Goal: Task Accomplishment & Management: Manage account settings

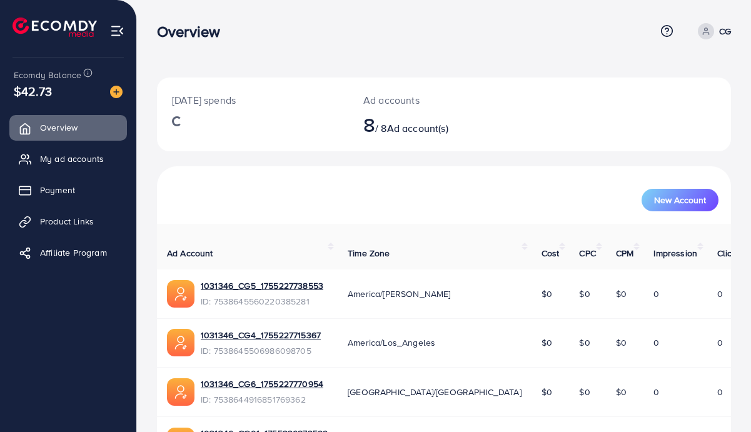
drag, startPoint x: 728, startPoint y: 31, endPoint x: 686, endPoint y: 112, distance: 90.9
click at [728, 31] on p "CG" at bounding box center [725, 31] width 12 height 15
click at [683, 110] on link "Log out" at bounding box center [671, 103] width 119 height 28
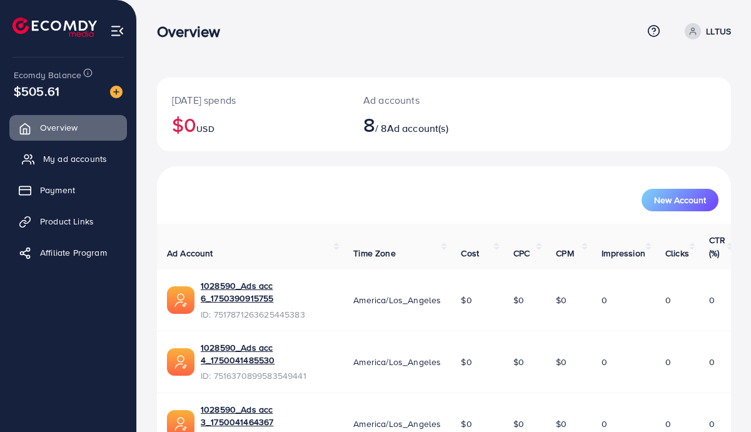
click at [90, 166] on link "My ad accounts" at bounding box center [68, 158] width 118 height 25
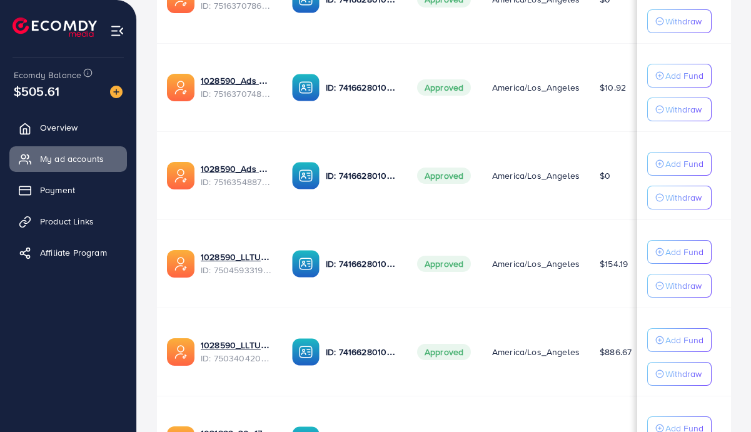
scroll to position [669, 0]
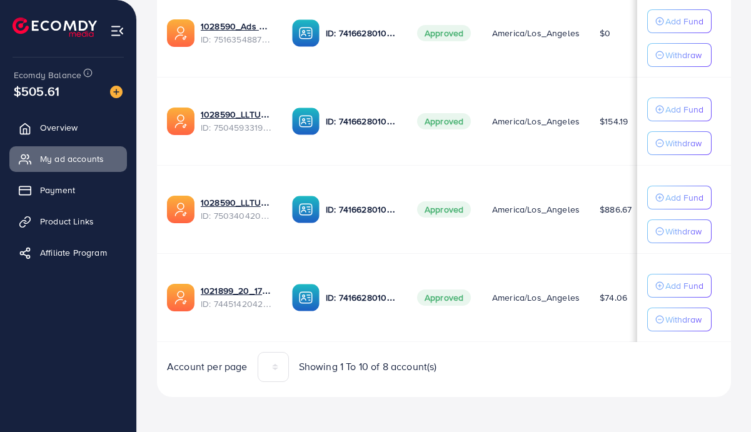
click at [261, 246] on td "1028590_LLTUS_1747022572557 ID: 7503404206389215250" at bounding box center [219, 209] width 125 height 88
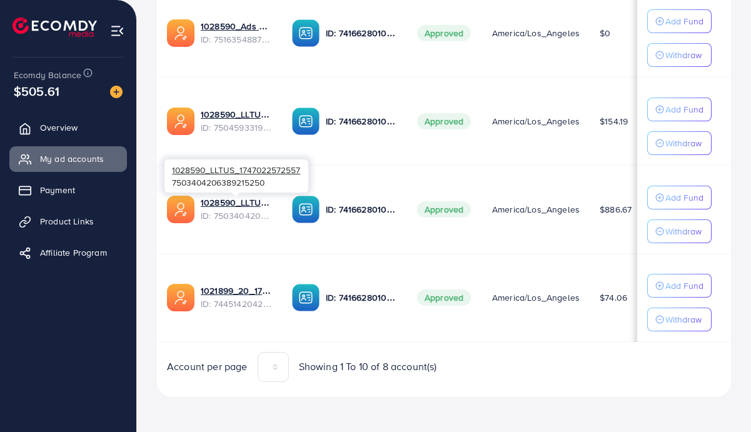
click at [256, 178] on div "1028590_LLTUS_1747022572557 7503404206389215250" at bounding box center [237, 176] width 144 height 33
copy div "7503404206389215250"
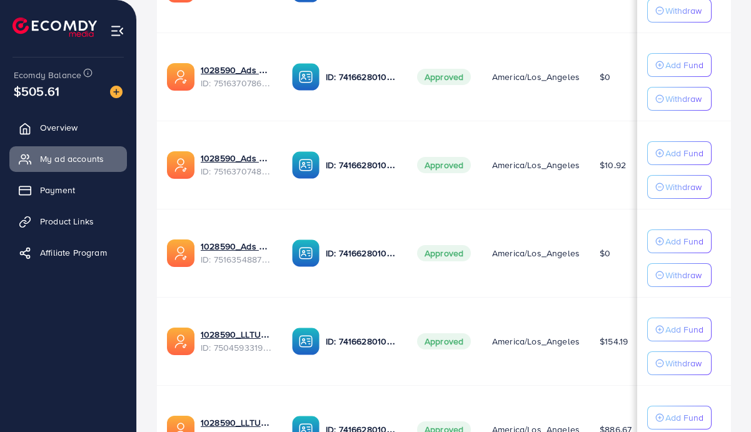
scroll to position [40, 0]
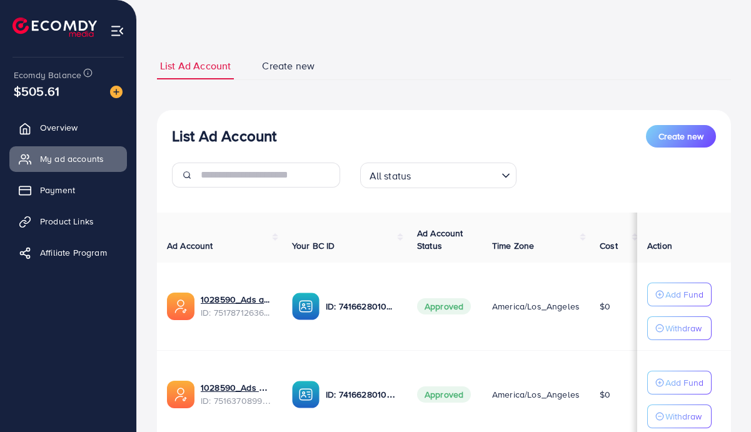
click at [505, 176] on icon "Search for option" at bounding box center [506, 176] width 13 height 13
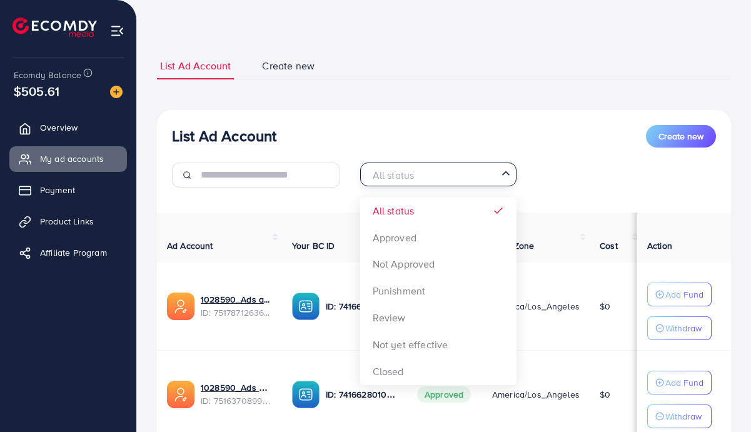
click at [552, 142] on div "List Ad Account Create new" at bounding box center [444, 136] width 544 height 23
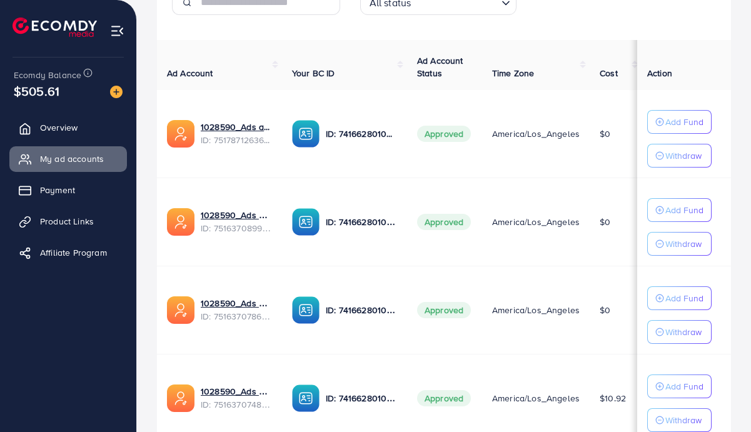
scroll to position [0, 0]
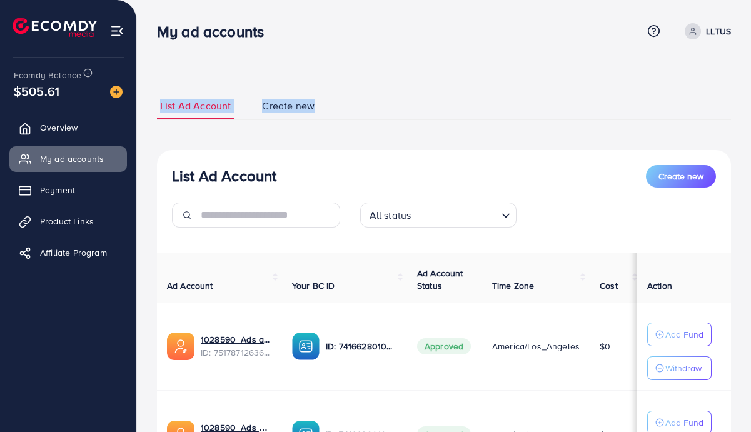
drag, startPoint x: 145, startPoint y: 109, endPoint x: 346, endPoint y: 113, distance: 200.8
drag, startPoint x: 545, startPoint y: 233, endPoint x: 136, endPoint y: -70, distance: 509.3
click at [136, 0] on html "My ad accounts Help Center Contact Support Term and policy About Us LLTUS Profi…" at bounding box center [375, 216] width 751 height 432
click at [396, 96] on ul "List Ad Account Create new" at bounding box center [444, 107] width 574 height 28
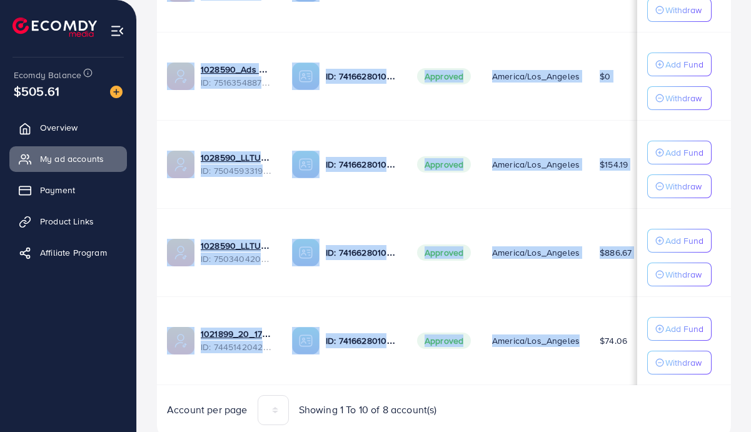
scroll to position [669, 0]
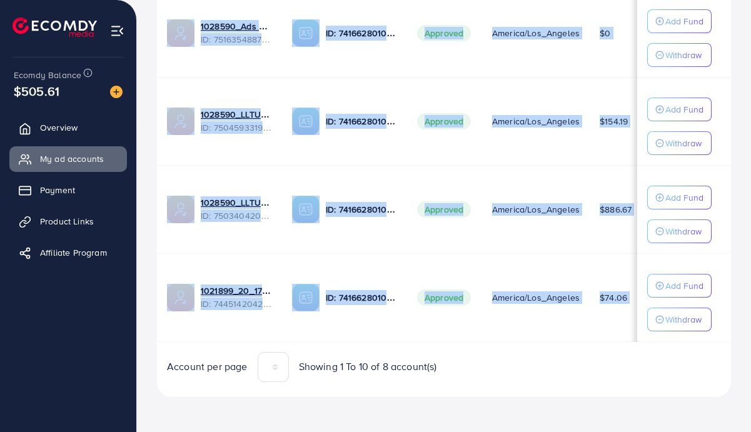
drag, startPoint x: 154, startPoint y: 74, endPoint x: 741, endPoint y: 317, distance: 634.7
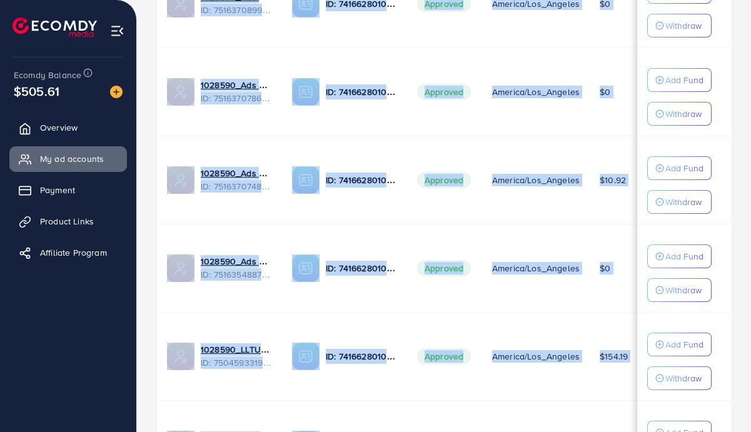
scroll to position [0, 0]
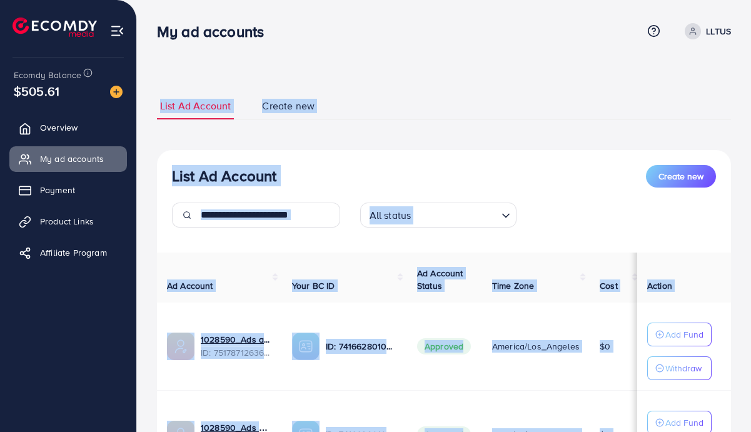
drag, startPoint x: 742, startPoint y: 319, endPoint x: -3, endPoint y: -70, distance: 839.9
click at [0, 0] on html "My ad accounts Help Center Contact Support Term and policy About Us LLTUS Profi…" at bounding box center [375, 216] width 751 height 432
click at [198, 47] on div "My ad accounts Help Center Contact Support Term and policy About Us LLTUS Profi…" at bounding box center [444, 31] width 574 height 34
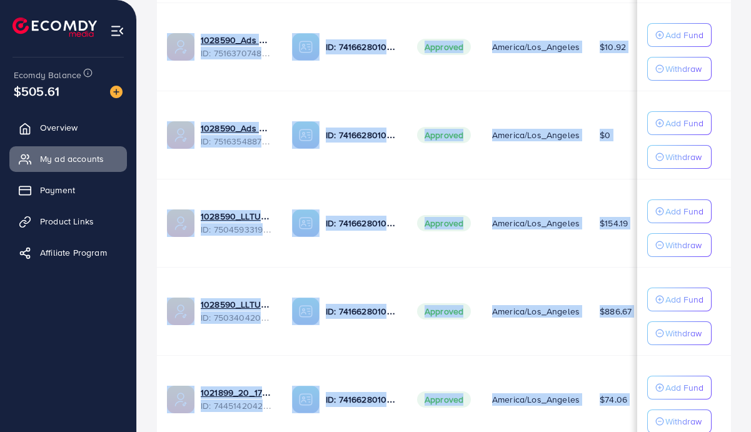
scroll to position [669, 0]
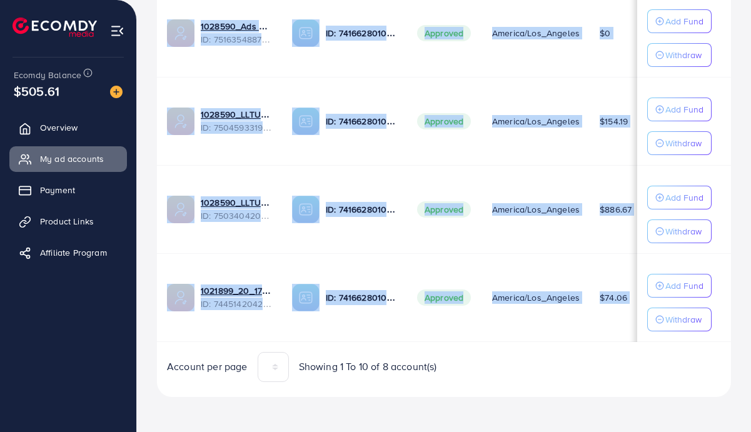
drag, startPoint x: 143, startPoint y: 24, endPoint x: 731, endPoint y: 330, distance: 663.3
click at [497, 53] on td "America/Los_Angeles" at bounding box center [536, 33] width 108 height 88
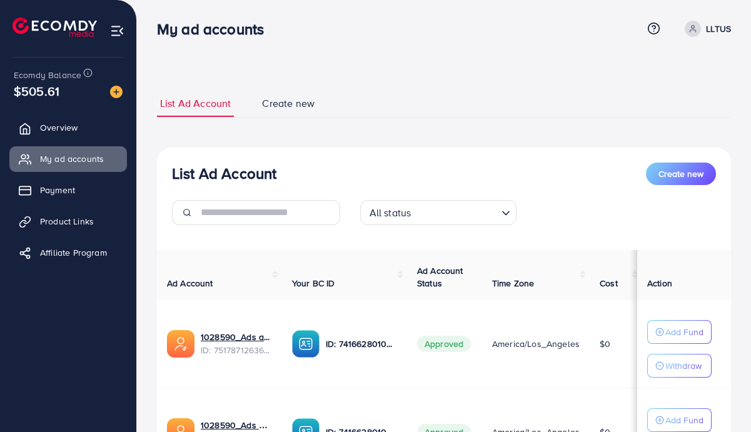
scroll to position [0, 0]
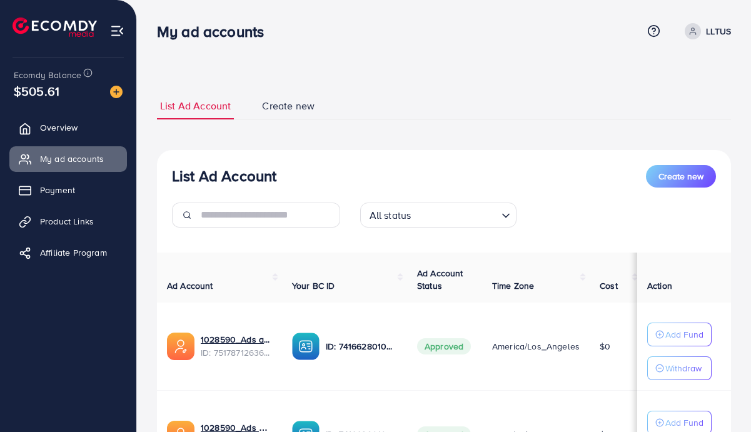
click at [440, 95] on ul "List Ad Account Create new" at bounding box center [444, 107] width 574 height 28
